Goal: Transaction & Acquisition: Complete application form

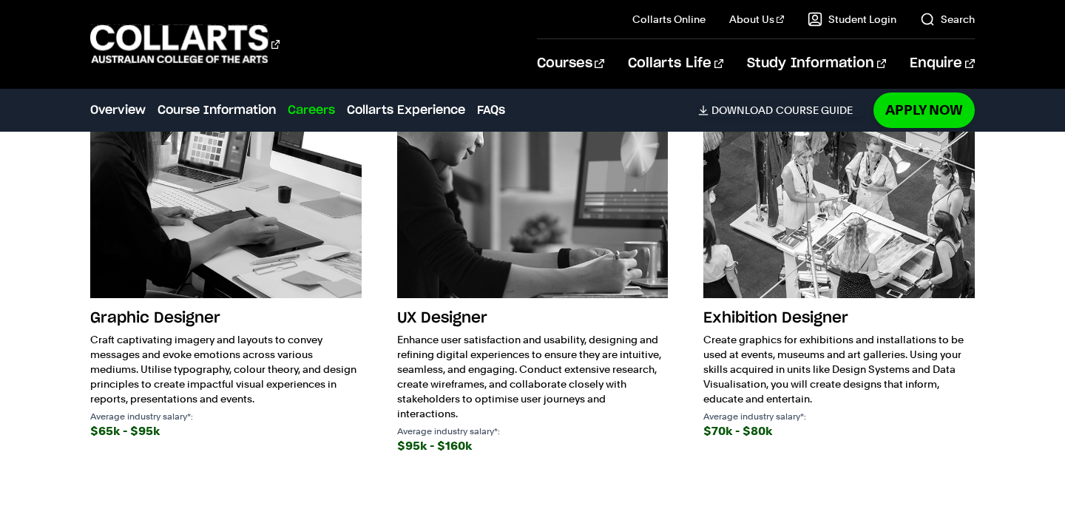
scroll to position [4794, 0]
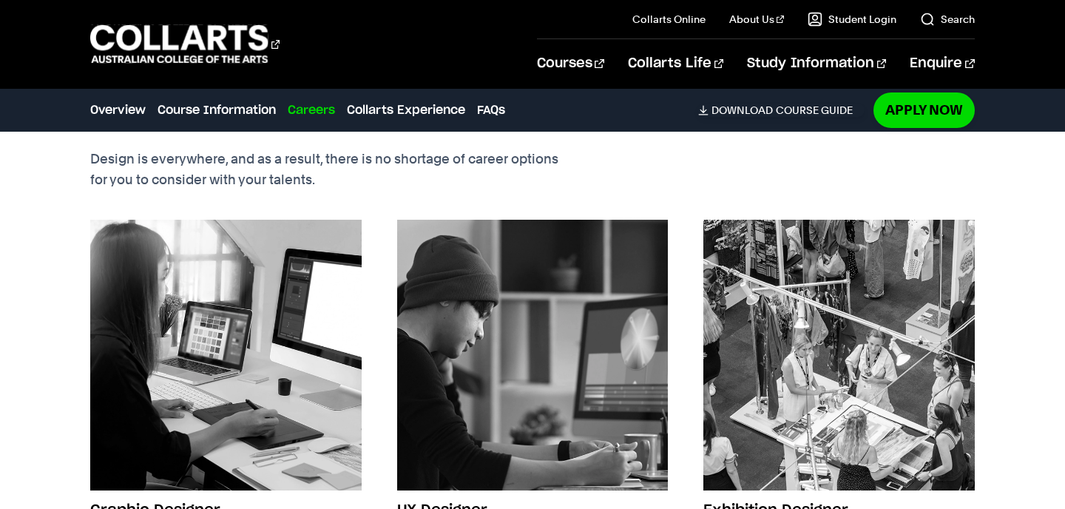
click at [464, 373] on img at bounding box center [532, 355] width 271 height 271
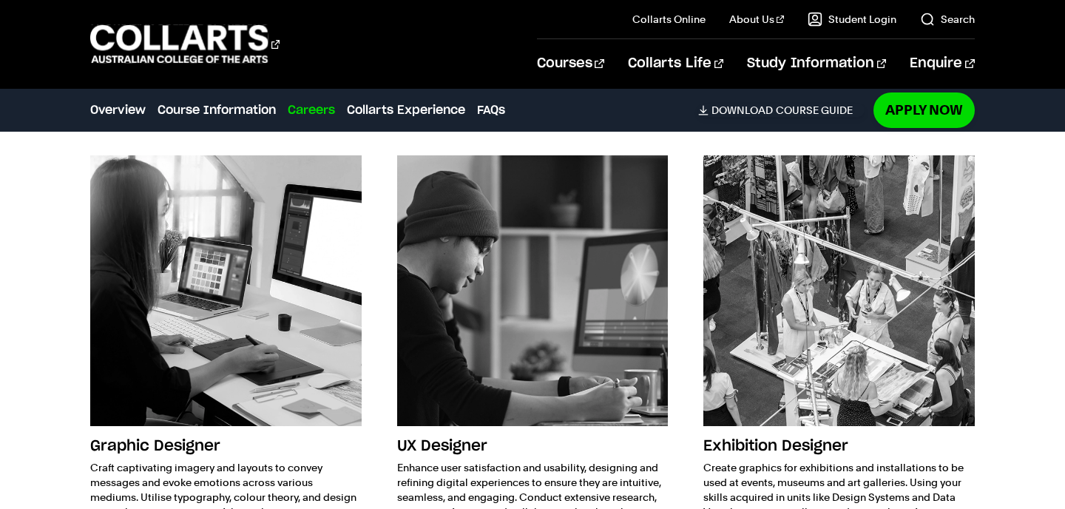
scroll to position [4898, 0]
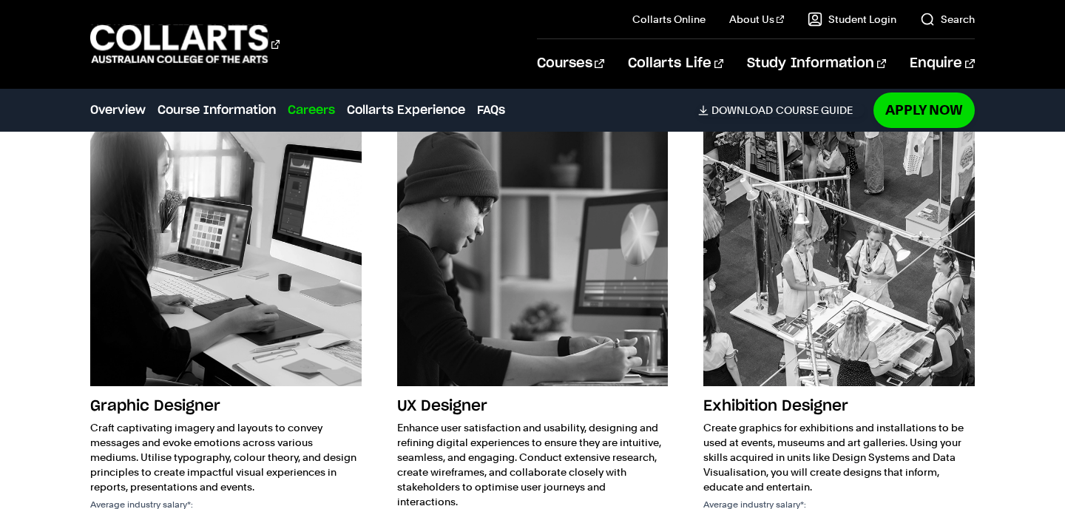
click at [452, 395] on h3 "UX Designer" at bounding box center [532, 406] width 271 height 28
copy div "UX Designer"
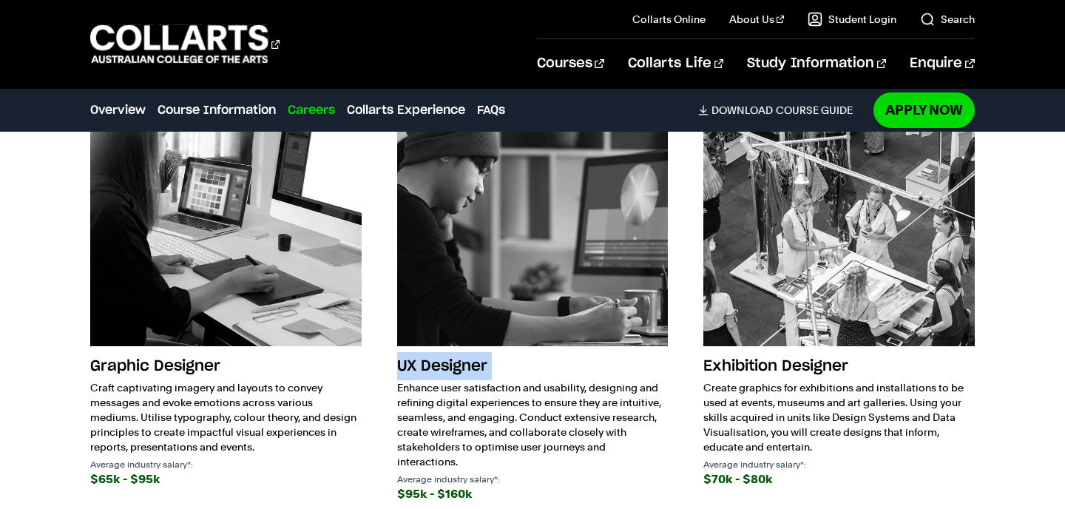
scroll to position [4949, 0]
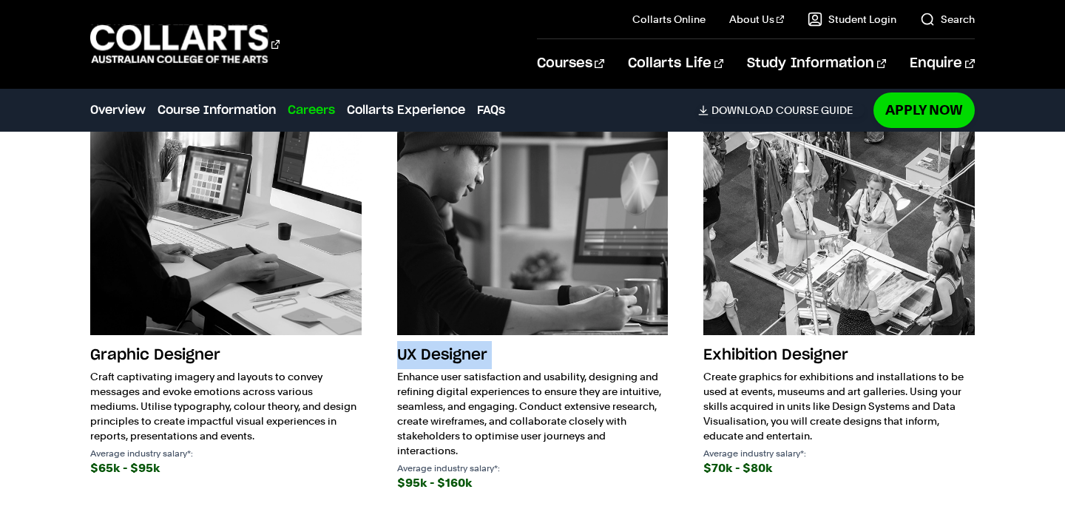
click at [544, 348] on h3 "UX Designer" at bounding box center [532, 355] width 271 height 28
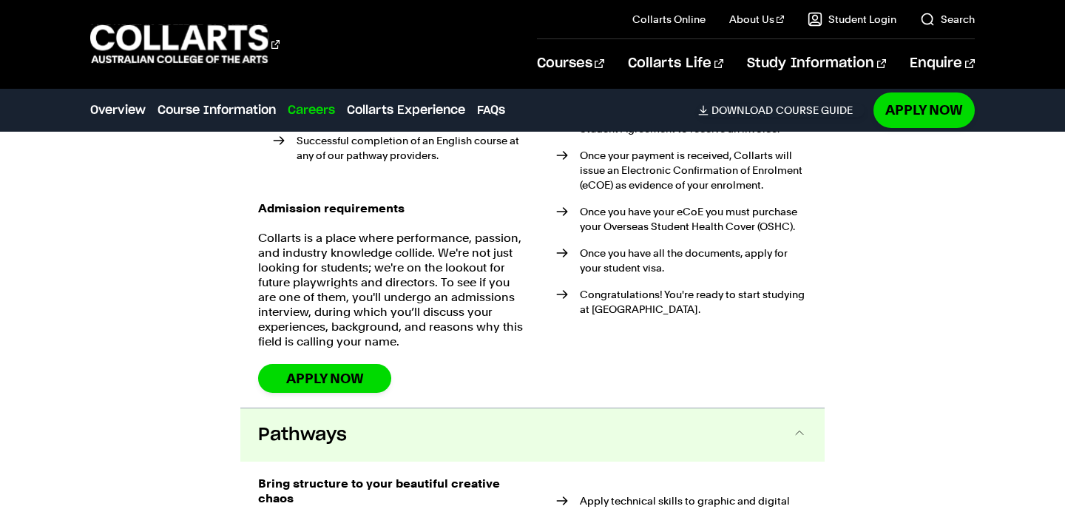
scroll to position [3700, 0]
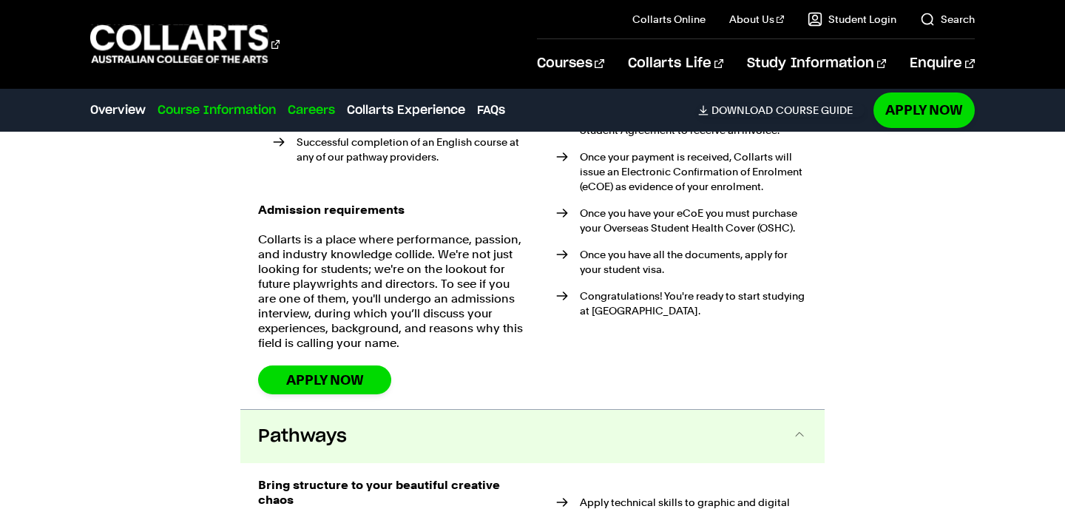
click at [246, 108] on link "Course Information" at bounding box center [217, 110] width 118 height 18
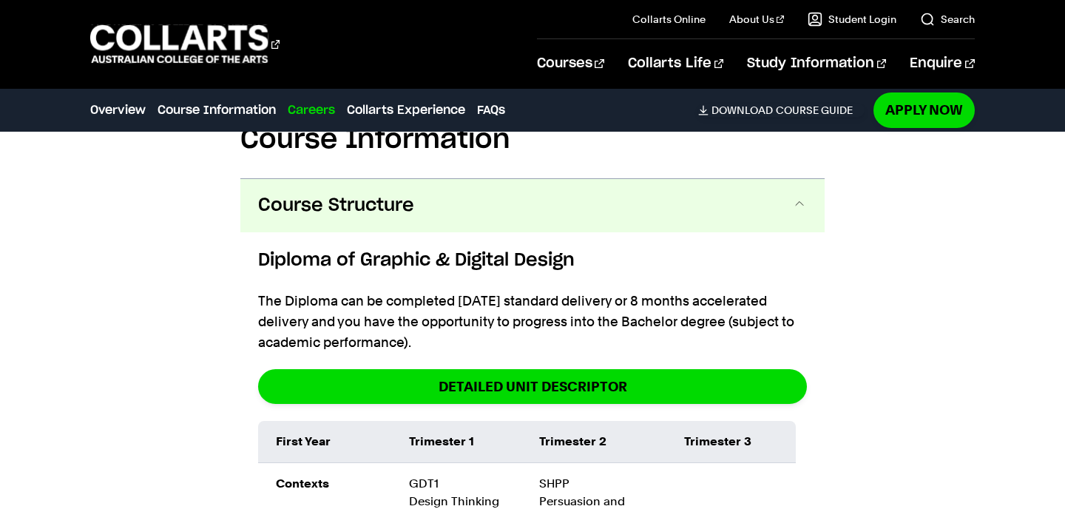
scroll to position [1696, 0]
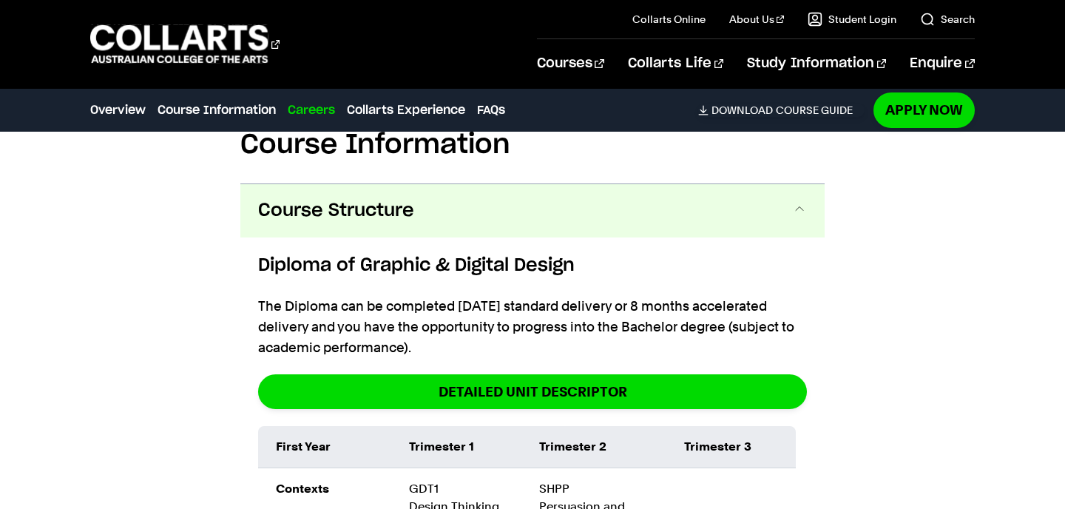
click at [379, 201] on span "Course Structure" at bounding box center [336, 211] width 156 height 24
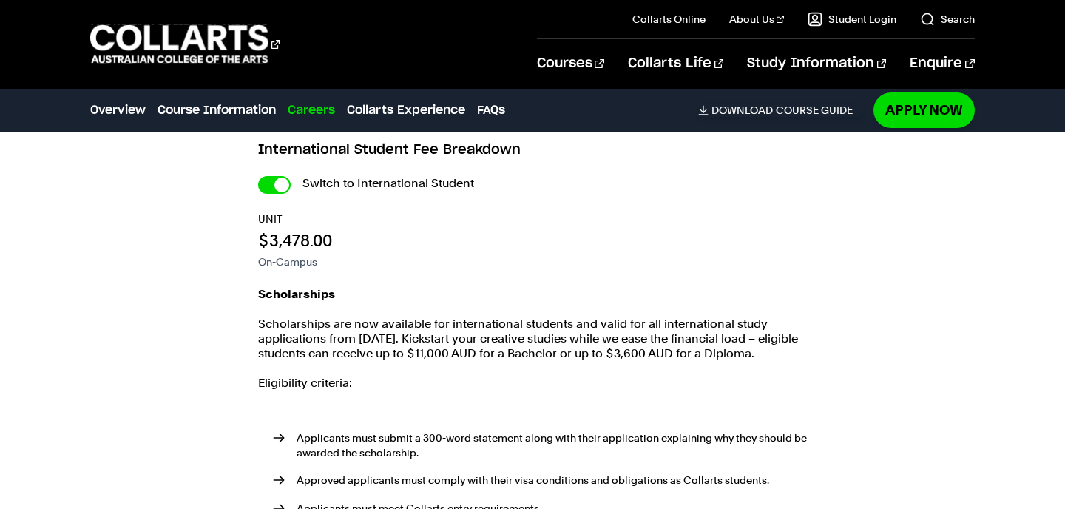
scroll to position [1874, 0]
drag, startPoint x: 331, startPoint y: 241, endPoint x: 260, endPoint y: 241, distance: 70.3
click at [260, 241] on p "$3,478.00" at bounding box center [295, 241] width 74 height 22
copy p "$3,478.00"
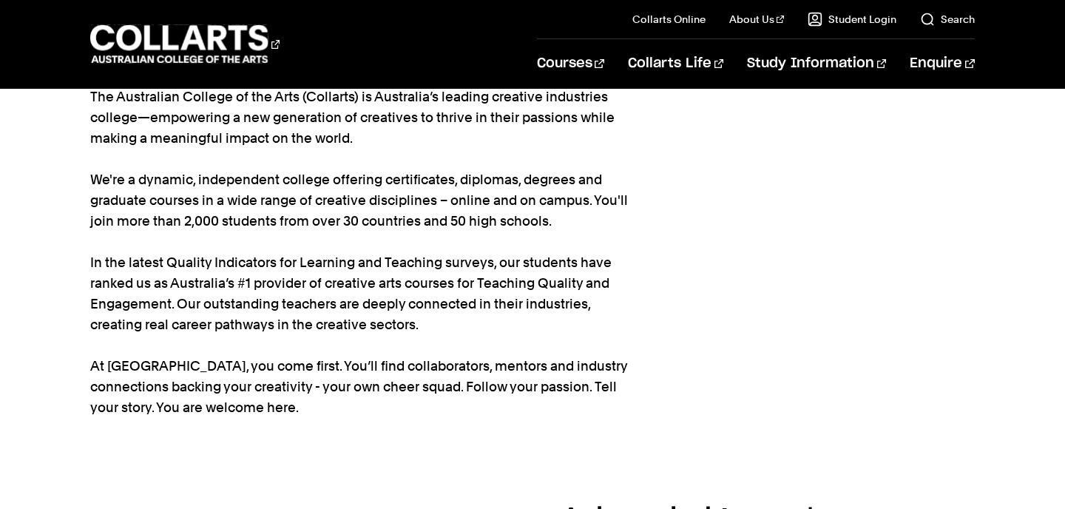
click at [658, 186] on section "Home About Us About Us The Australian College of the Arts (Collarts) is Austral…" at bounding box center [532, 217] width 884 height 531
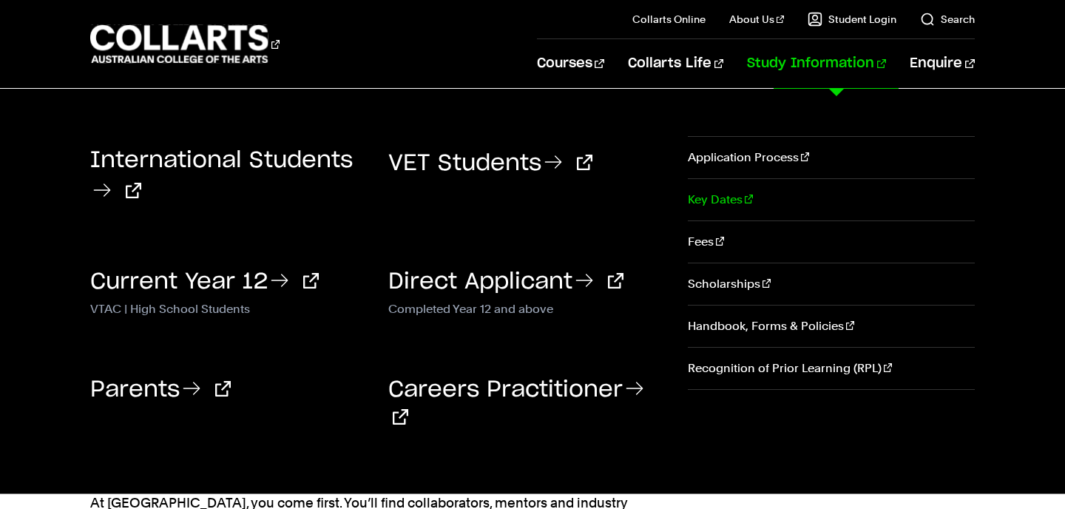
click at [728, 194] on link "Key Dates" at bounding box center [831, 199] width 287 height 41
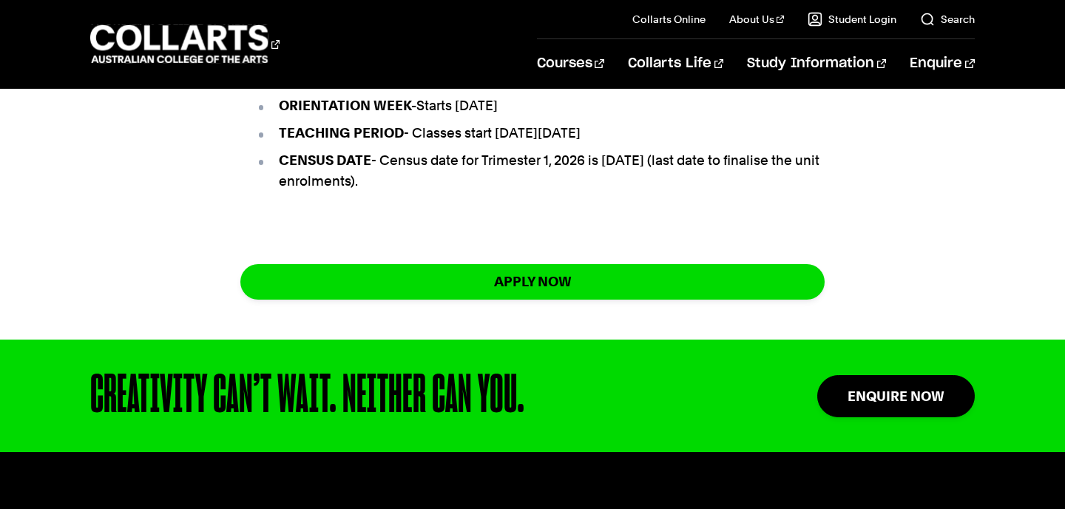
scroll to position [1184, 0]
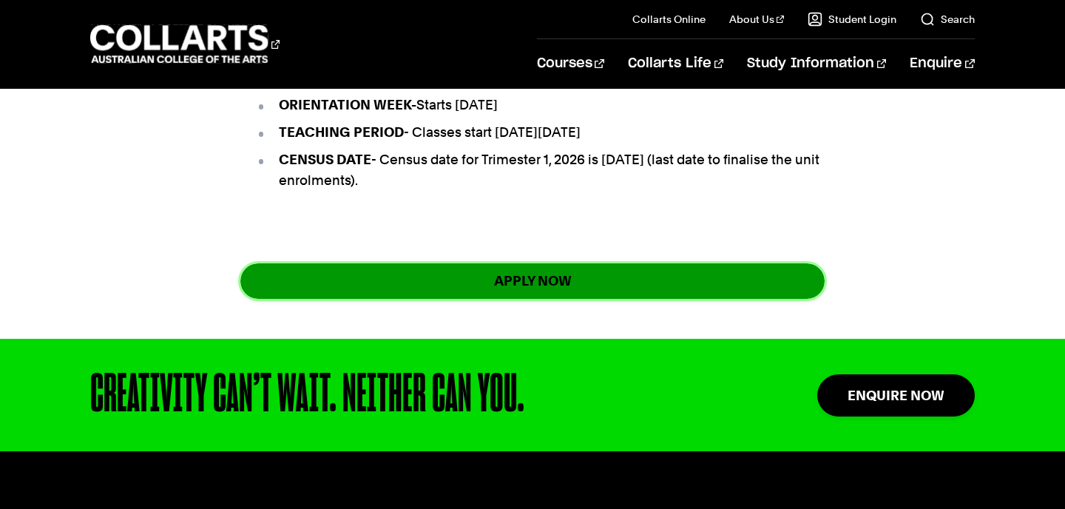
click at [570, 298] on link "apply now" at bounding box center [532, 280] width 584 height 35
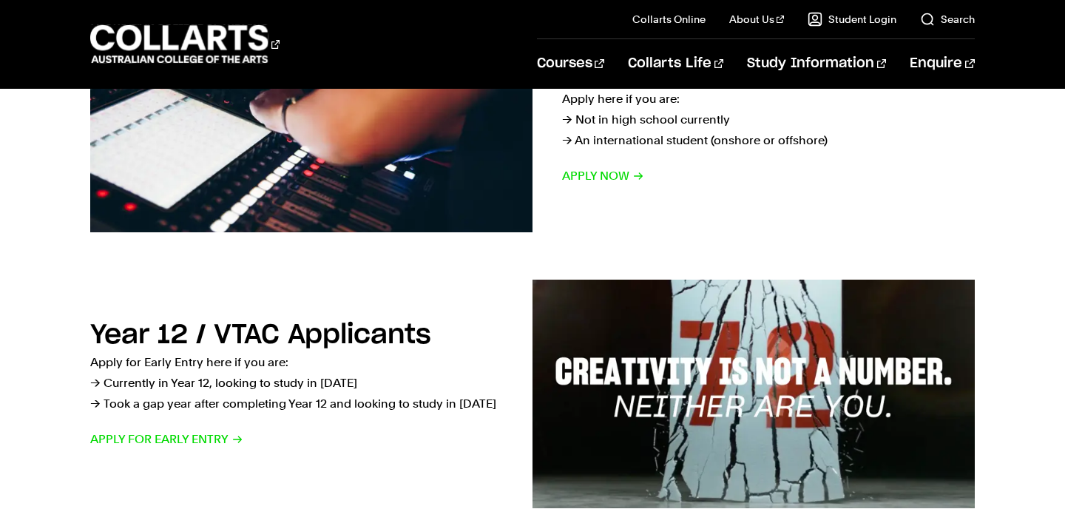
scroll to position [129, 0]
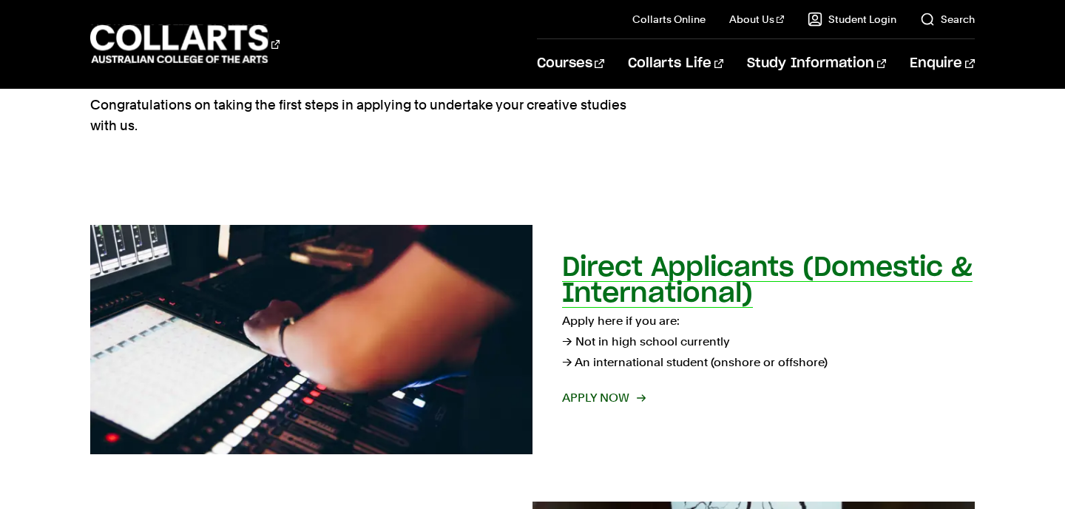
click at [746, 266] on h2 "Direct Applicants (Domestic & International)" at bounding box center [767, 280] width 411 height 53
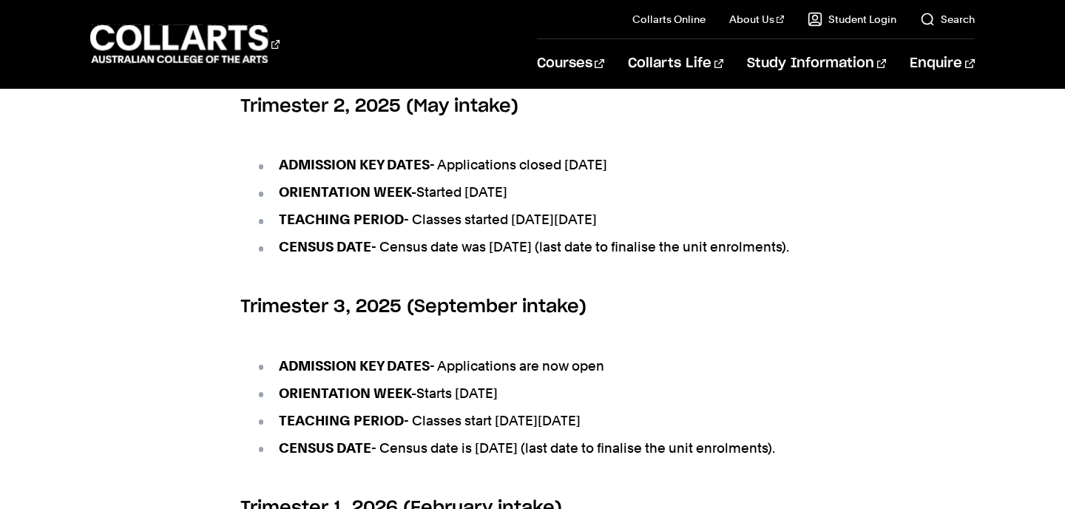
scroll to position [416, 0]
